Goal: Task Accomplishment & Management: Use online tool/utility

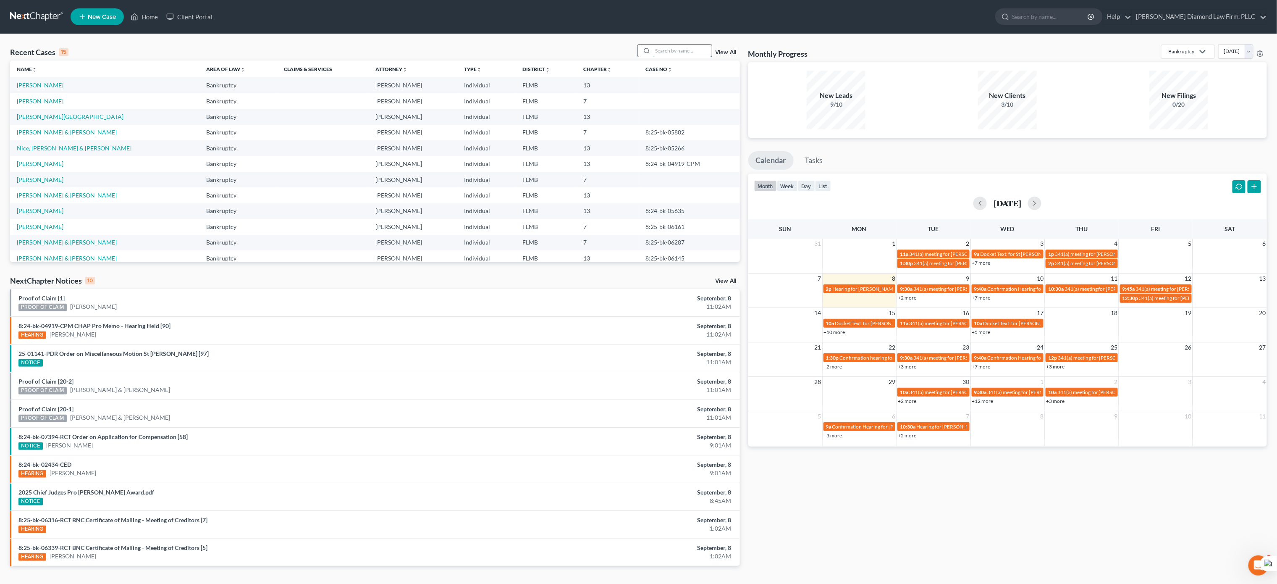
click at [669, 50] on input "search" at bounding box center [682, 51] width 59 height 12
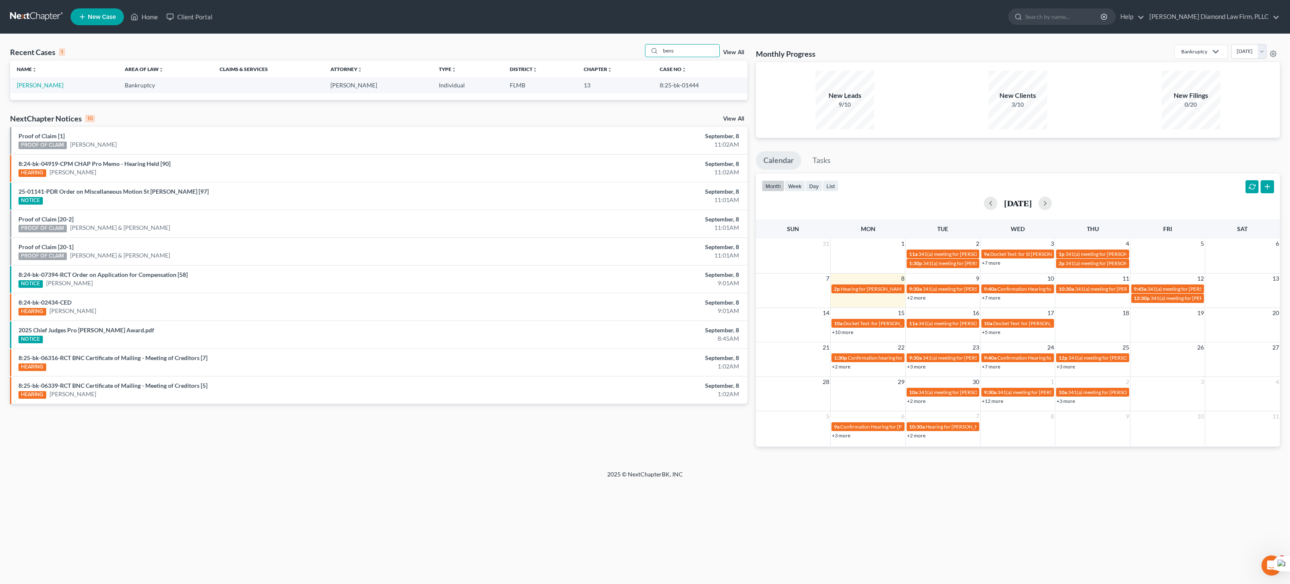
type input "bens"
click at [24, 80] on td "[PERSON_NAME]" at bounding box center [64, 85] width 108 height 16
click at [24, 85] on link "[PERSON_NAME]" at bounding box center [40, 84] width 47 height 7
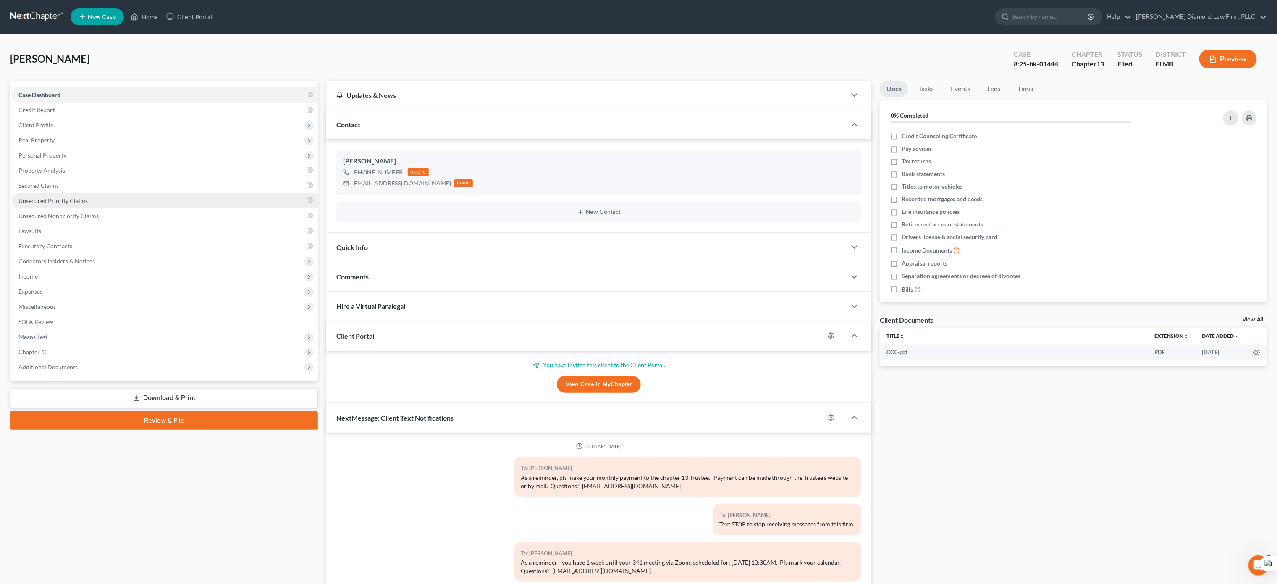
scroll to position [905, 0]
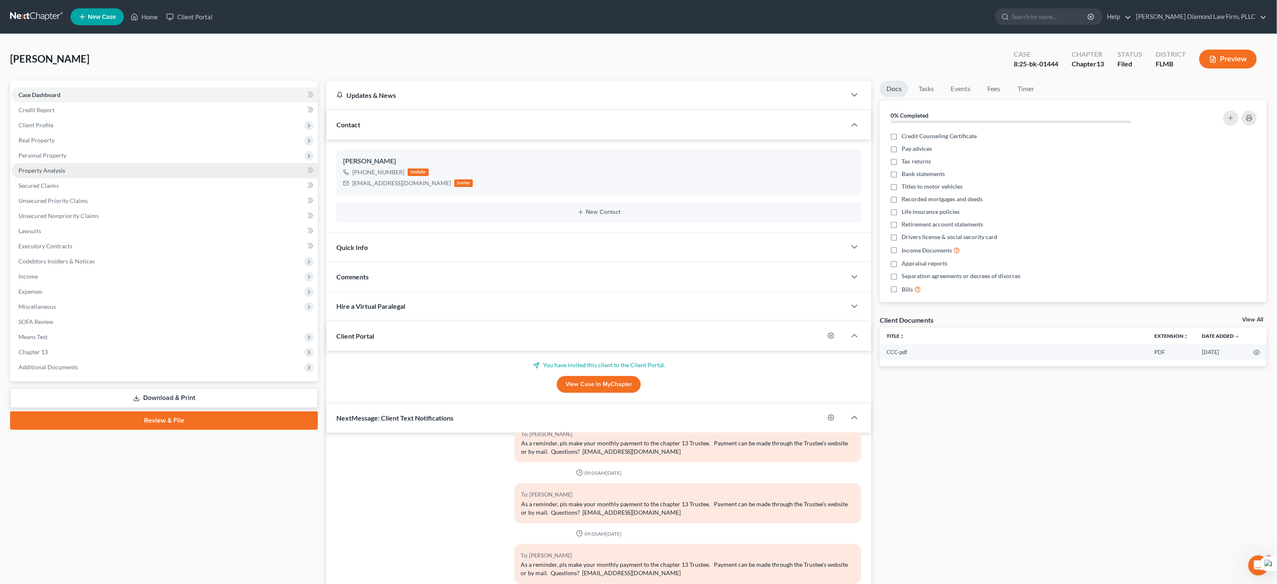
click at [44, 168] on span "Property Analysis" at bounding box center [41, 170] width 47 height 7
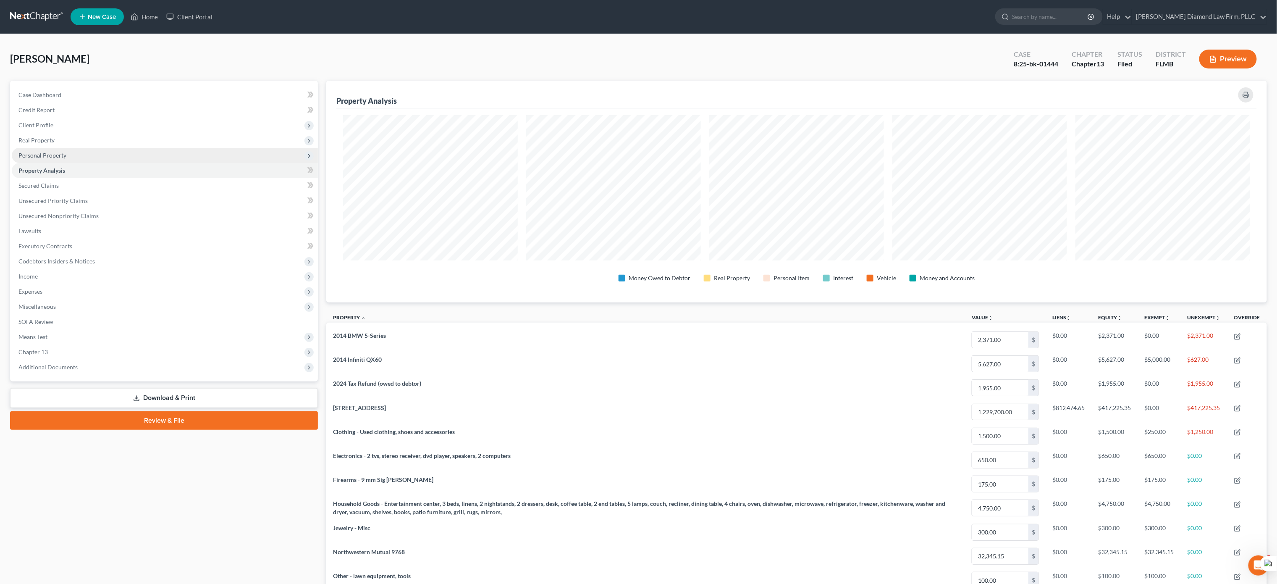
click at [41, 155] on span "Personal Property" at bounding box center [42, 155] width 48 height 7
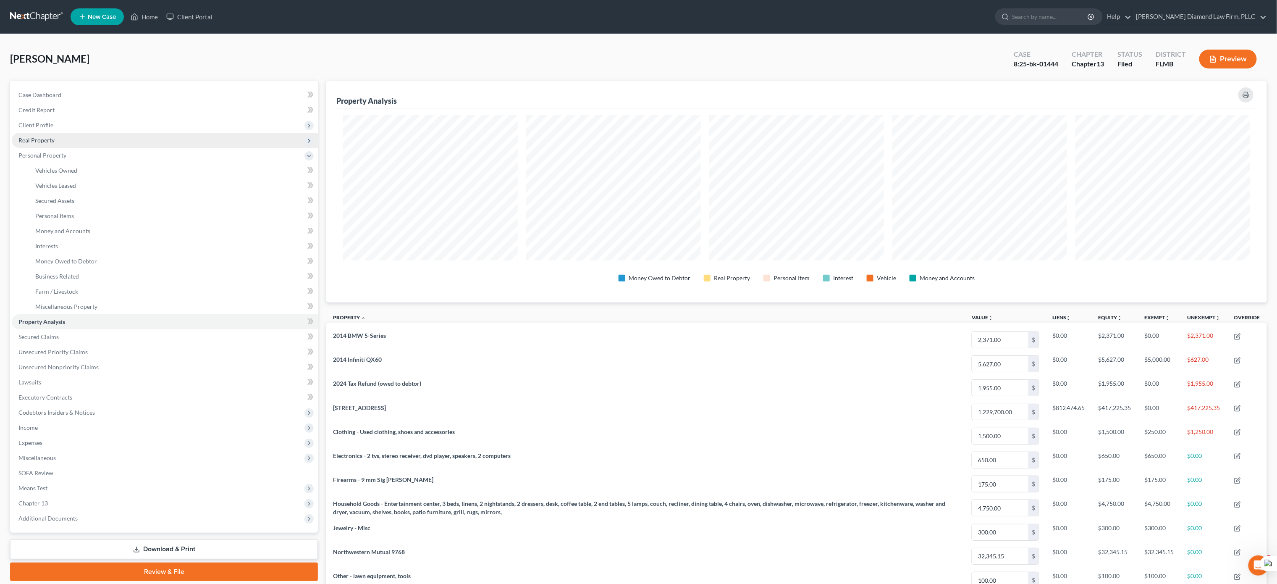
click at [34, 138] on span "Real Property" at bounding box center [36, 139] width 36 height 7
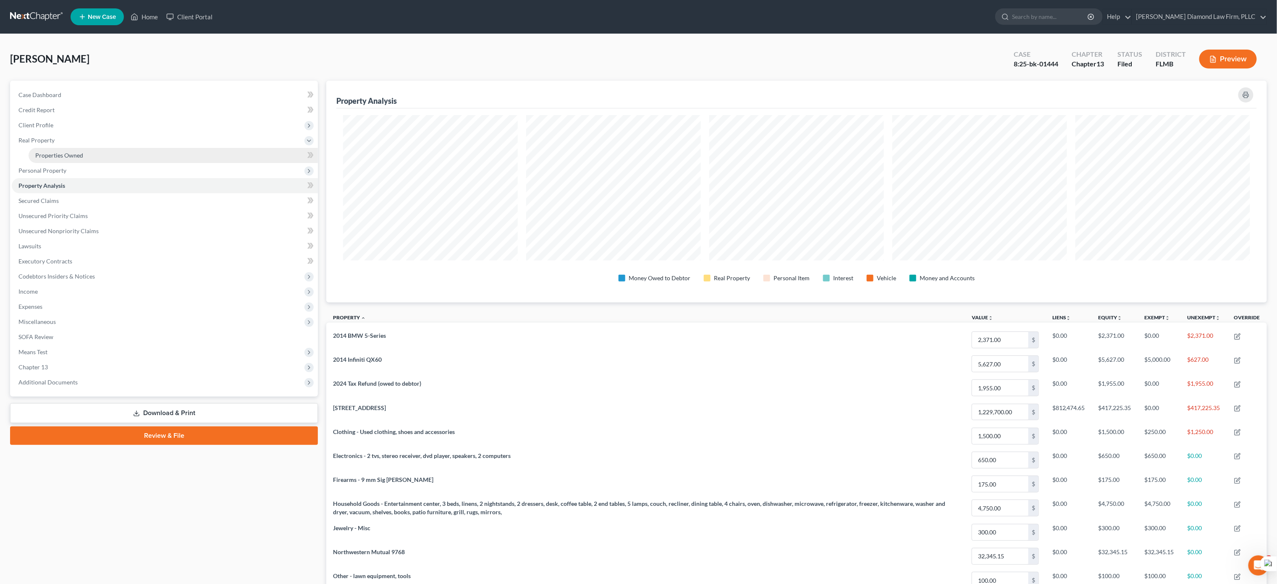
click at [47, 152] on span "Properties Owned" at bounding box center [59, 155] width 48 height 7
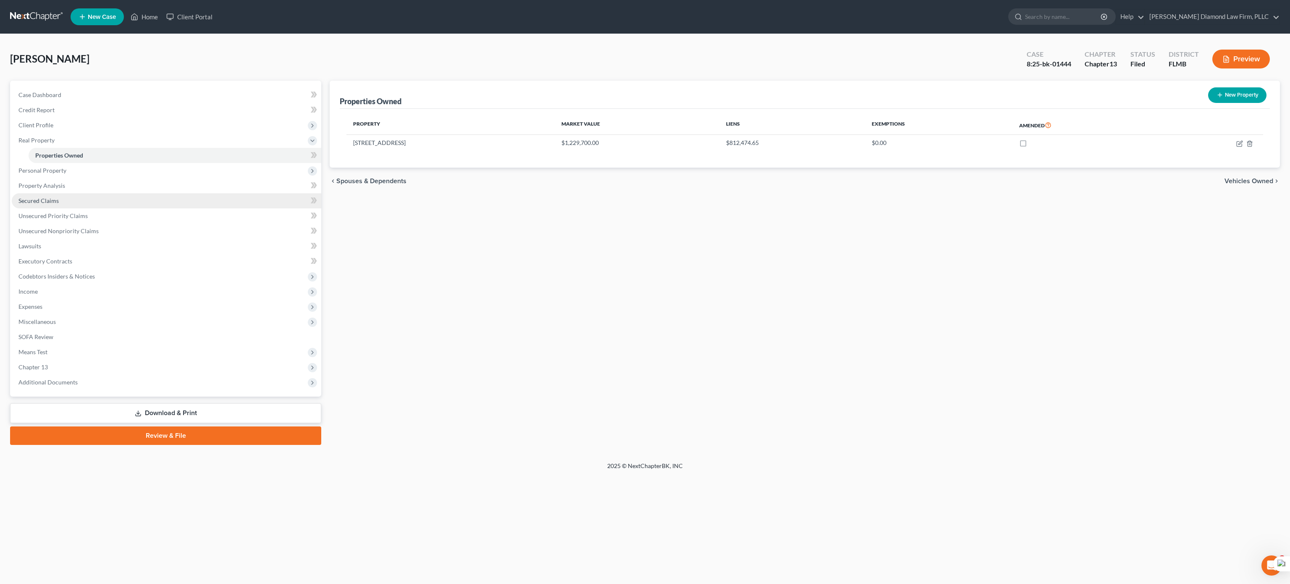
click at [55, 199] on span "Secured Claims" at bounding box center [38, 200] width 40 height 7
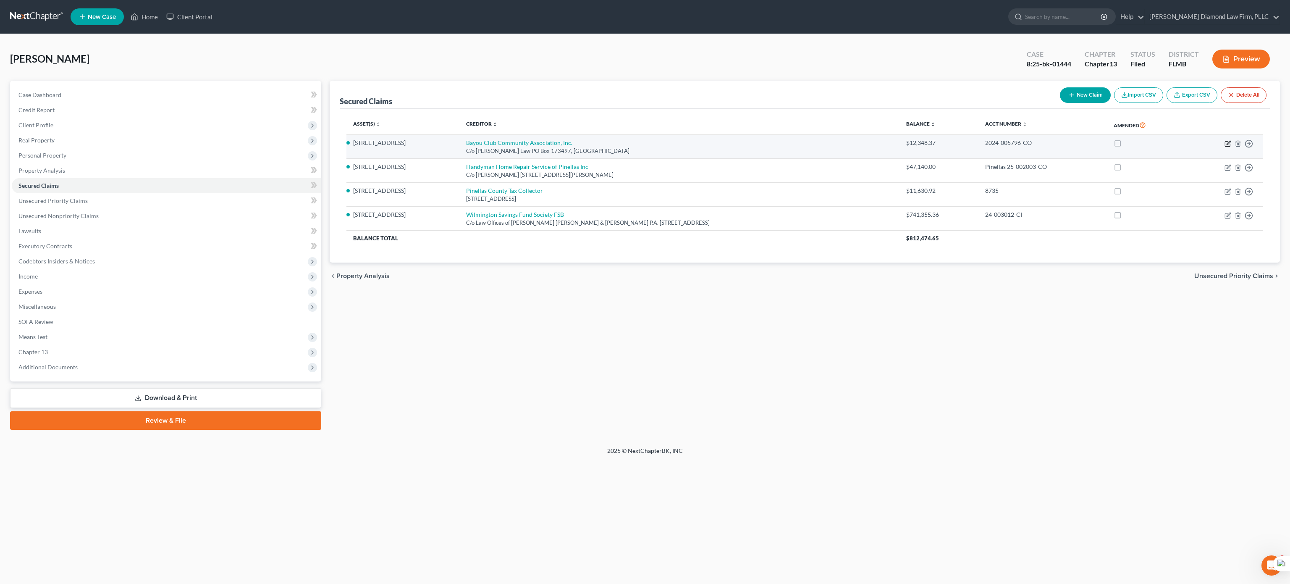
click at [1229, 144] on icon "button" at bounding box center [1229, 143] width 4 height 4
select select "9"
select select "4"
select select "3"
select select "0"
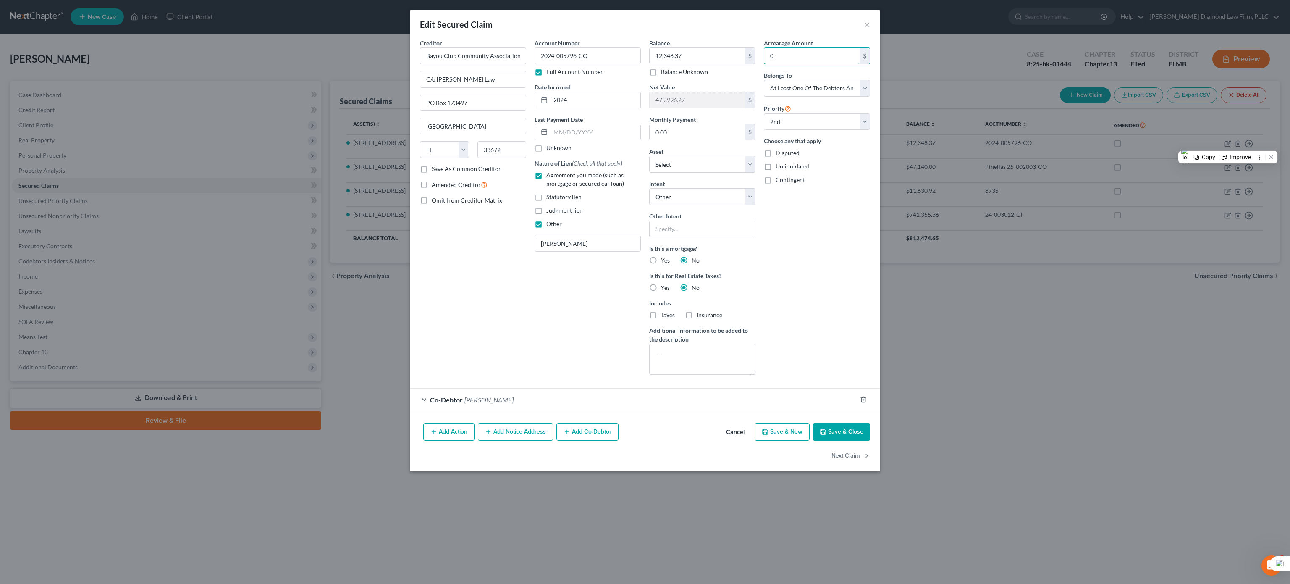
paste input "12,348.37"
type input "12,348.37"
click at [845, 436] on button "Save & Close" at bounding box center [841, 432] width 57 height 18
select select "1"
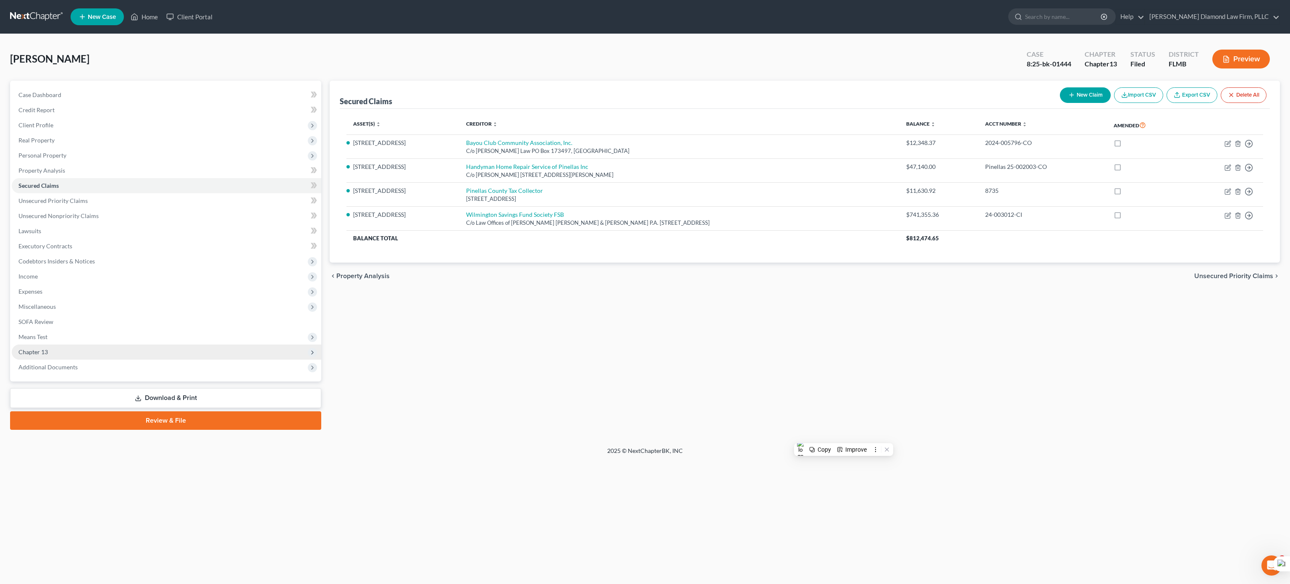
click at [64, 349] on span "Chapter 13" at bounding box center [167, 351] width 310 height 15
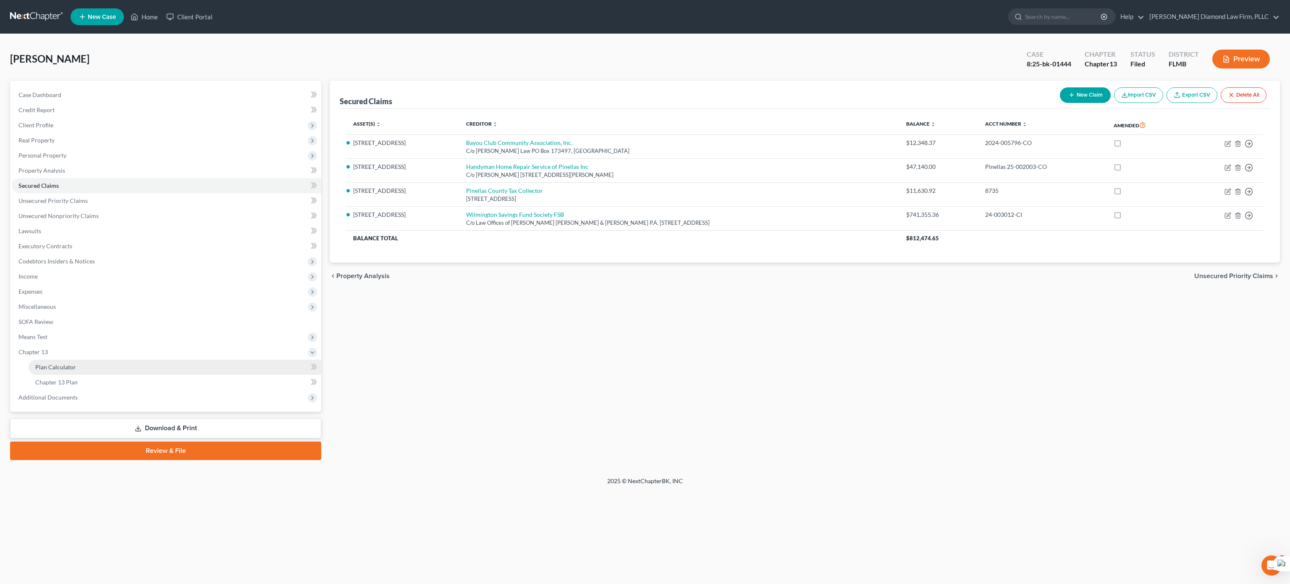
click at [62, 367] on span "Plan Calculator" at bounding box center [55, 366] width 41 height 7
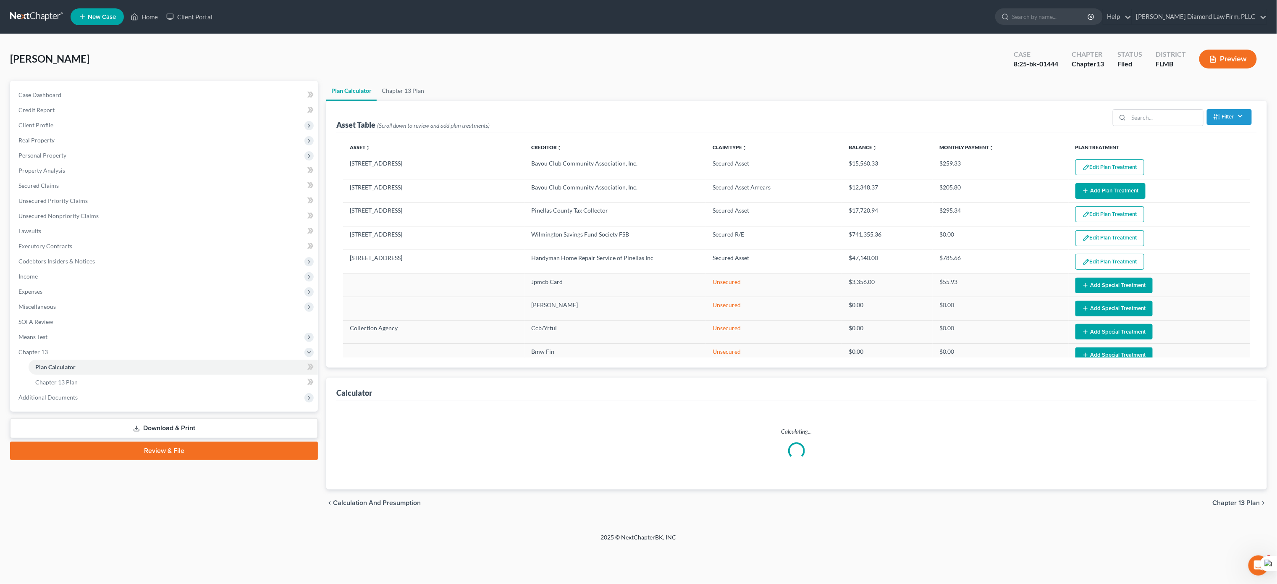
select select "59"
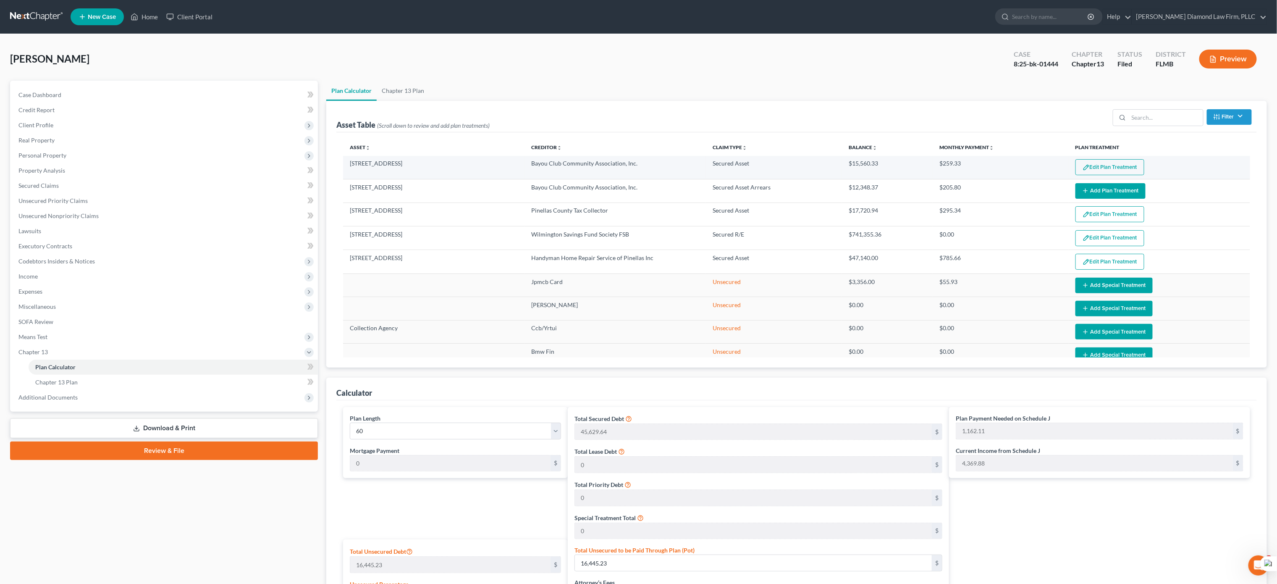
click at [1089, 171] on button "Edit Plan Treatment" at bounding box center [1110, 167] width 69 height 16
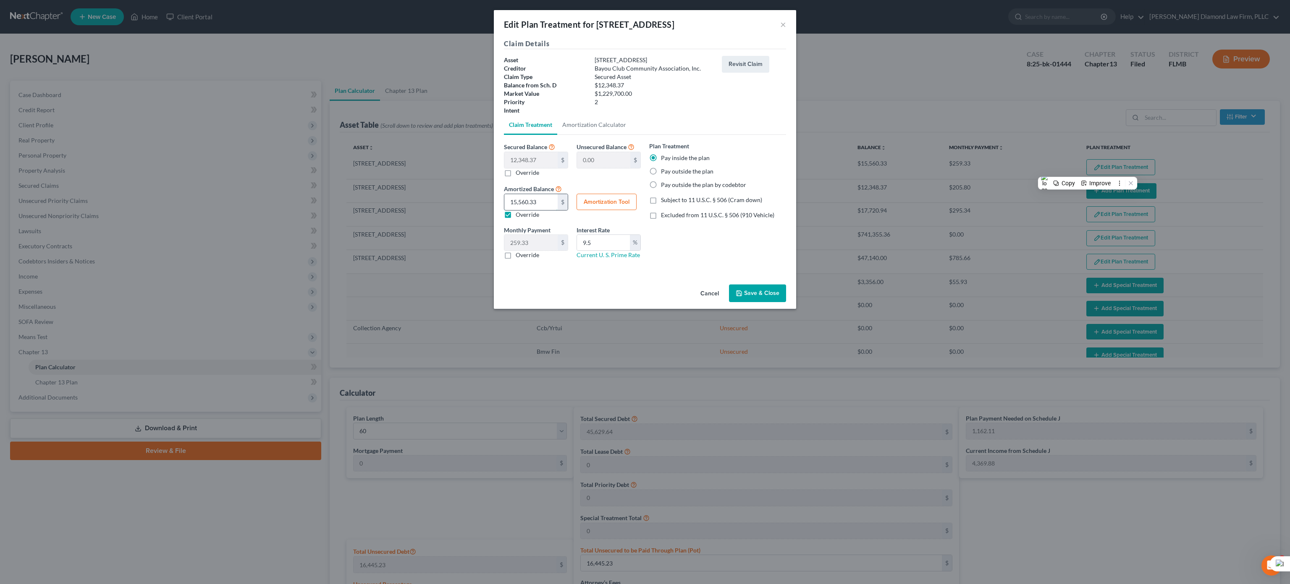
click at [541, 202] on input "15,560.33" at bounding box center [530, 202] width 53 height 16
click at [543, 202] on input "15,560.33" at bounding box center [530, 202] width 53 height 16
type input "15,7"
type input "2.61"
type input "1570"
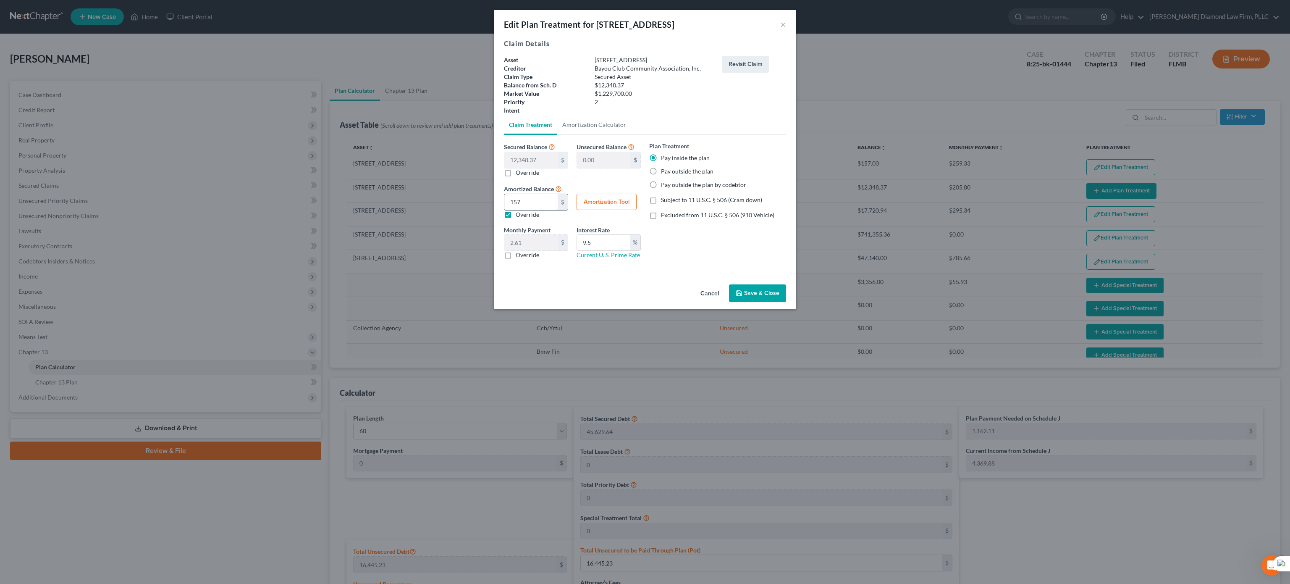
type input "26.16"
type input "1,5703"
type input "261.71"
type input "15,703.3"
type input "261.72"
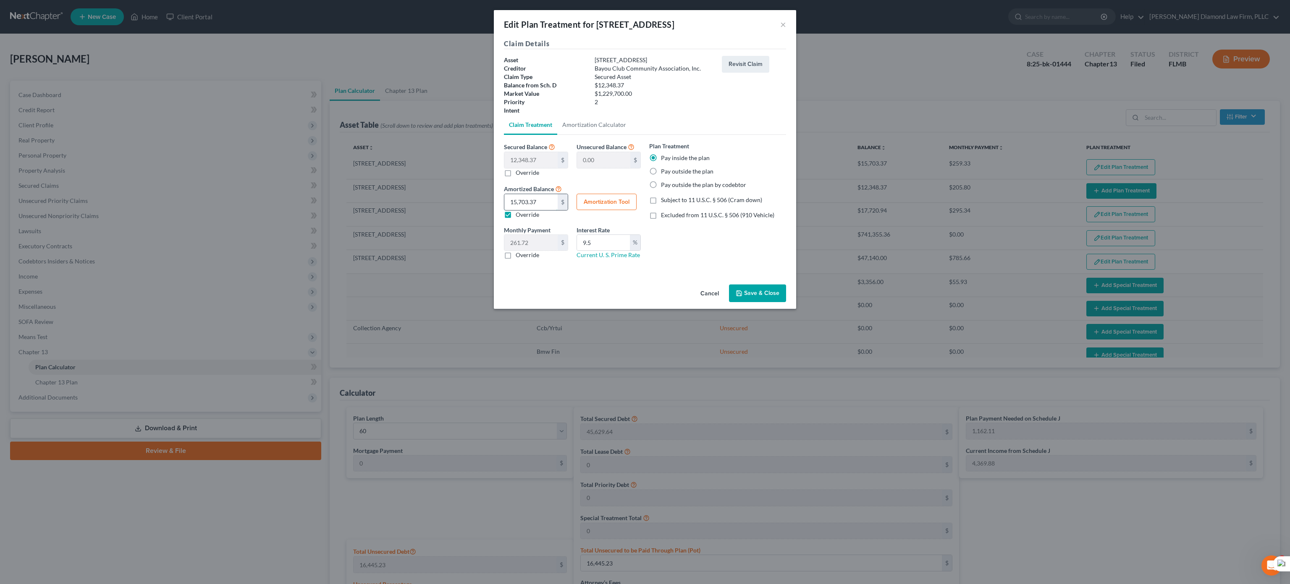
type input "15,703.37"
type input "4.97"
click at [616, 207] on button "Amortization Tool" at bounding box center [607, 202] width 60 height 17
type input "12,348.37"
type input "4.97"
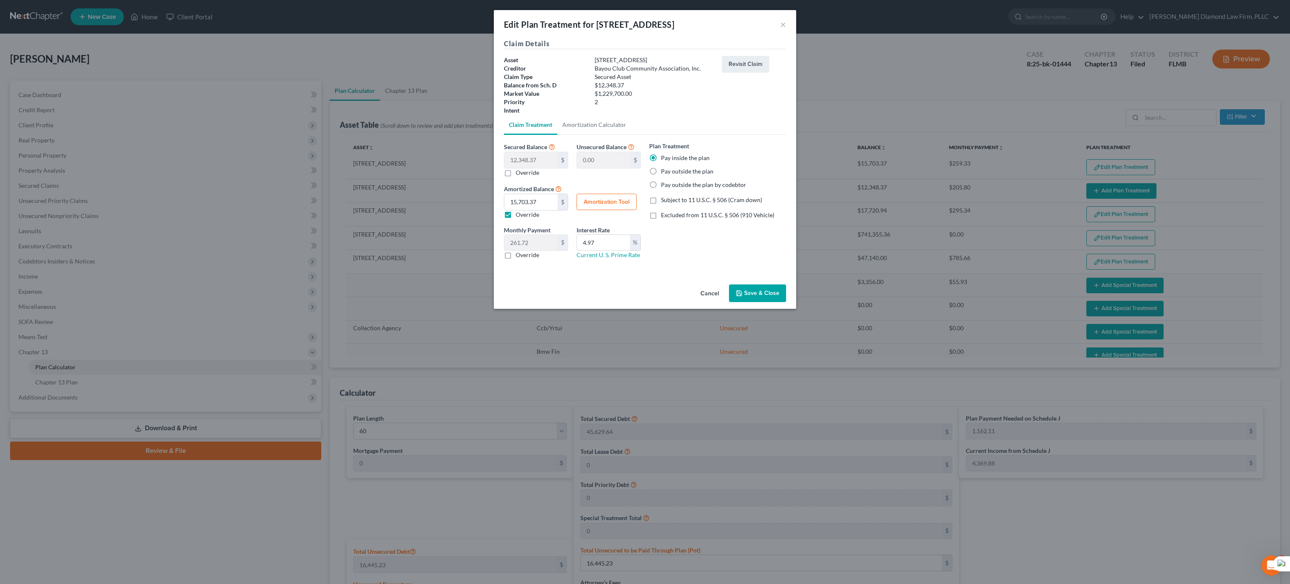
type input "60"
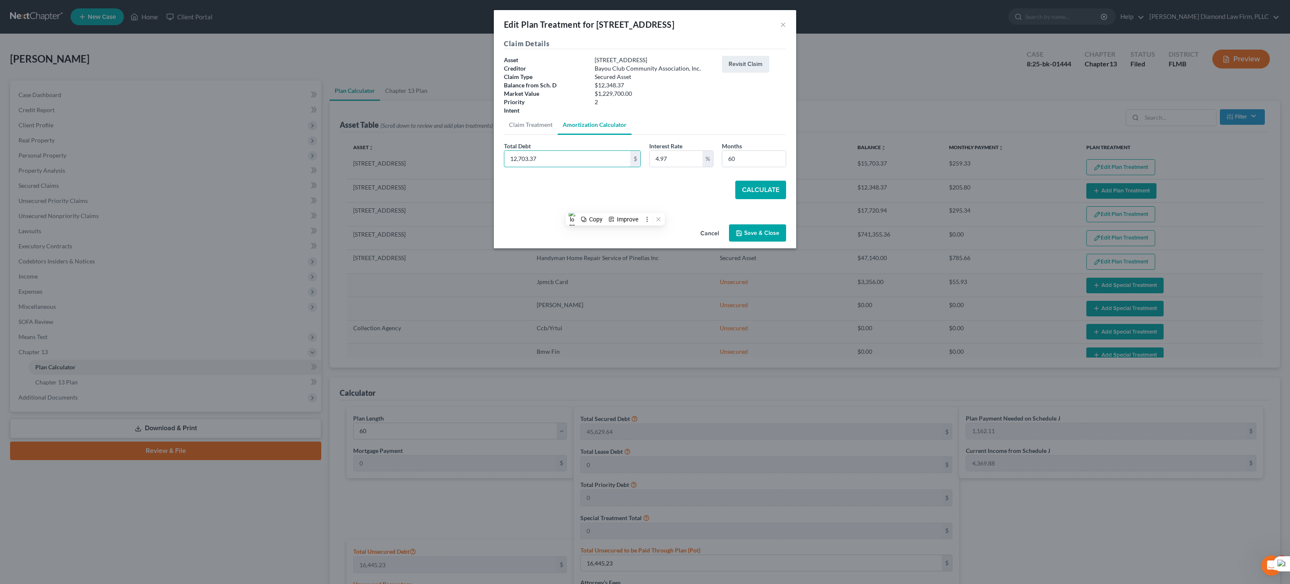
type input "12,703.37"
click at [760, 192] on button "Calculate" at bounding box center [760, 190] width 51 height 18
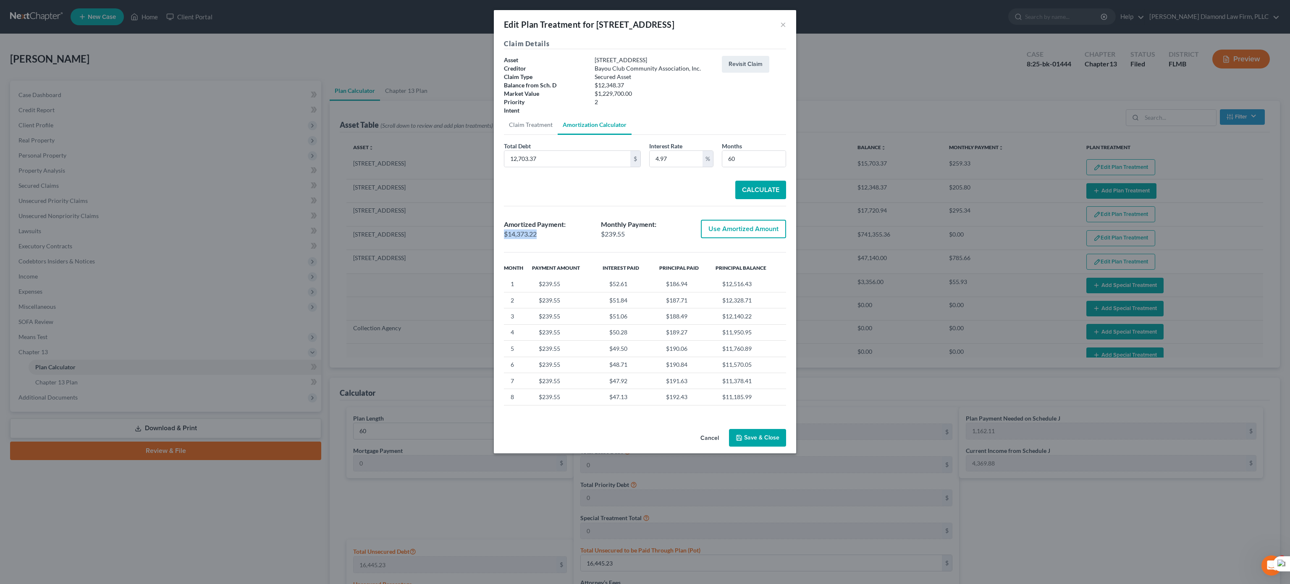
drag, startPoint x: 541, startPoint y: 235, endPoint x: 502, endPoint y: 239, distance: 39.3
click at [502, 239] on div "Amortized Payment: $14,373.22" at bounding box center [548, 229] width 97 height 19
copy div "$14,373.22"
click at [784, 26] on button "×" at bounding box center [783, 24] width 6 height 10
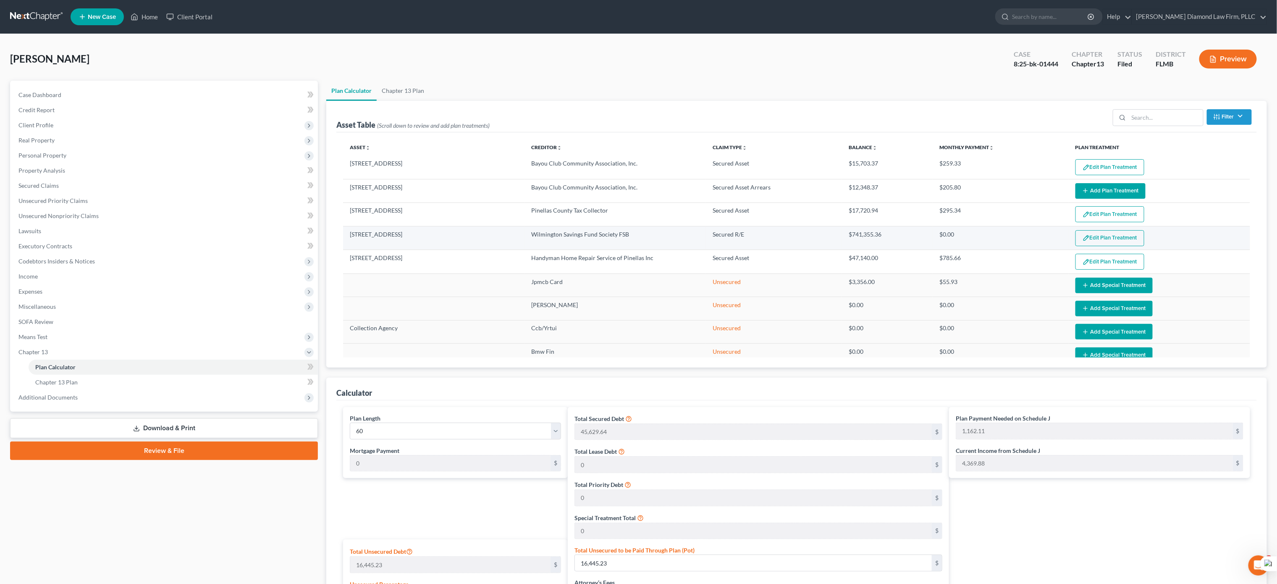
click at [1109, 244] on button "Edit Plan Treatment" at bounding box center [1110, 238] width 69 height 16
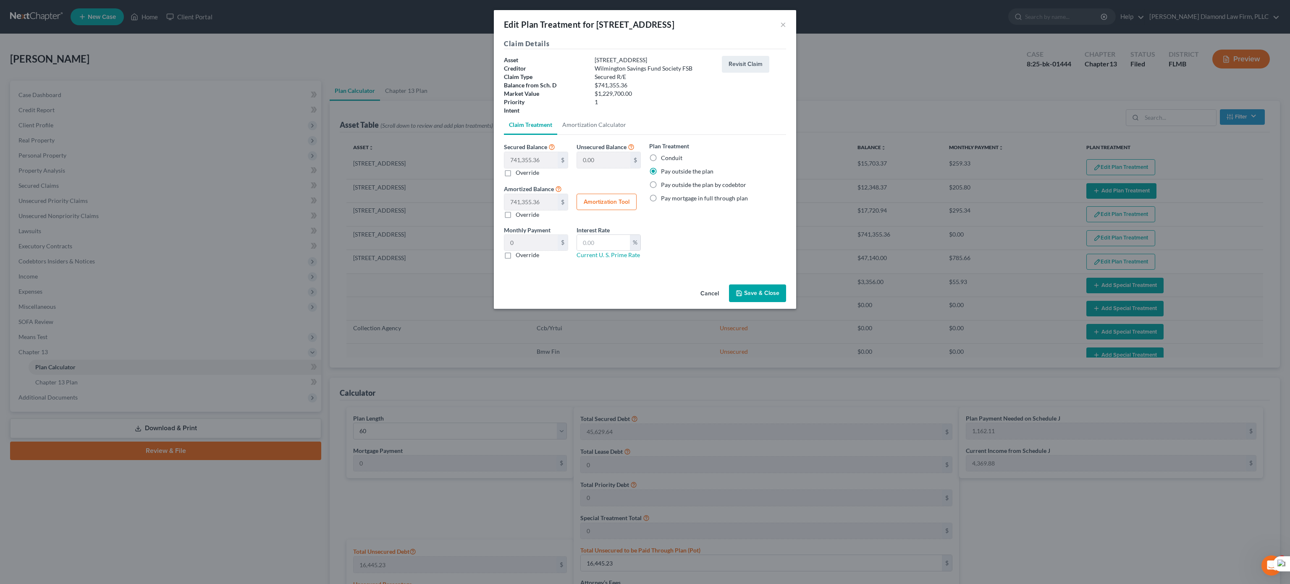
click at [596, 205] on button "Amortization Tool" at bounding box center [607, 202] width 60 height 17
type input "741,355.36"
type input "60"
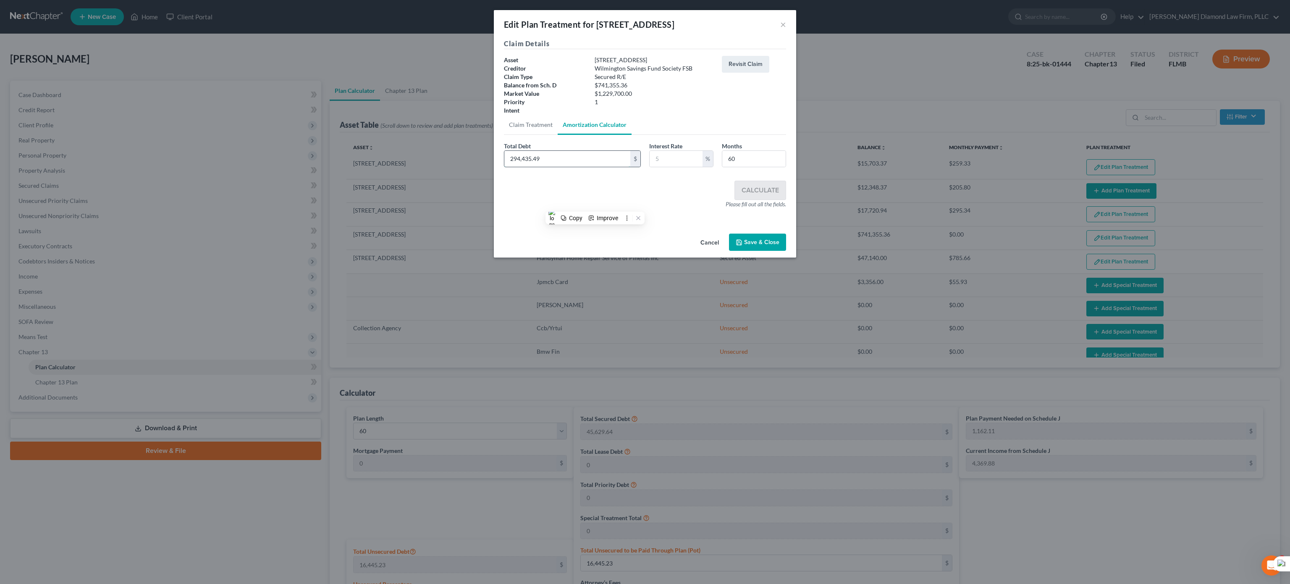
type input "294,435.49"
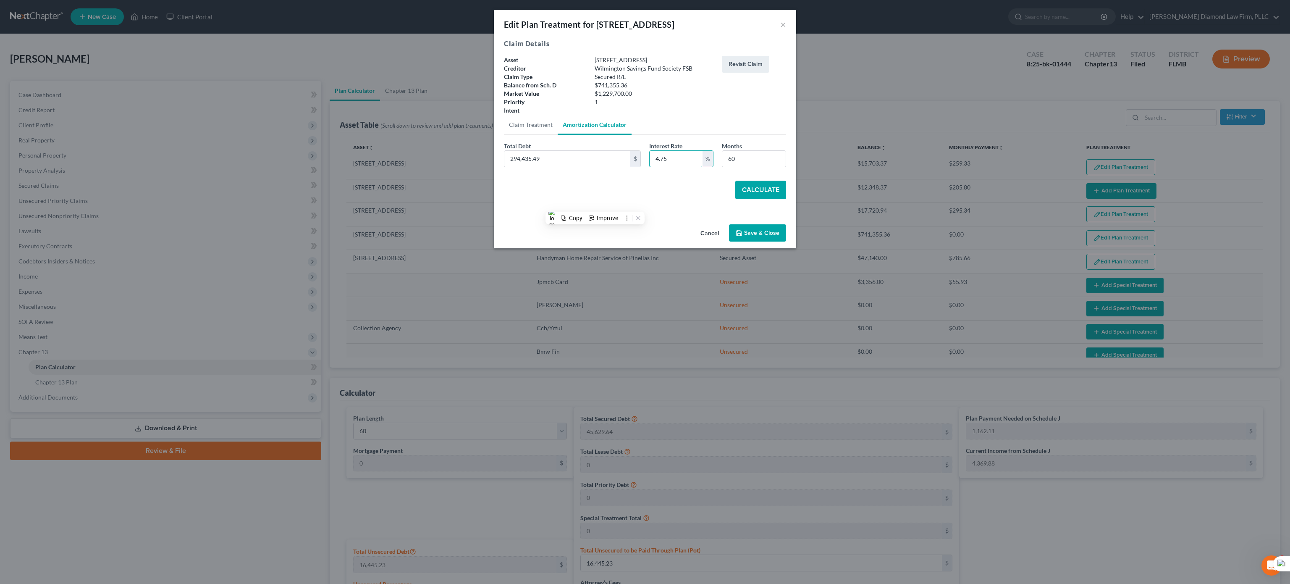
type input "4.75"
click at [754, 189] on button "Calculate" at bounding box center [760, 190] width 51 height 18
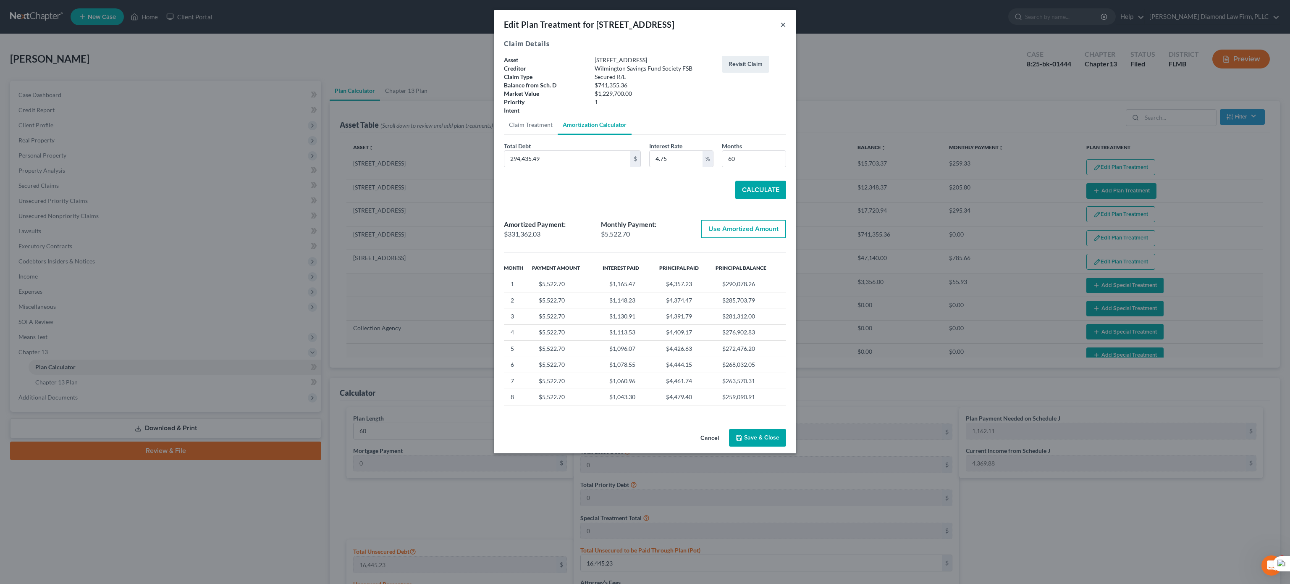
click at [784, 23] on button "×" at bounding box center [783, 24] width 6 height 10
